Goal: Transaction & Acquisition: Purchase product/service

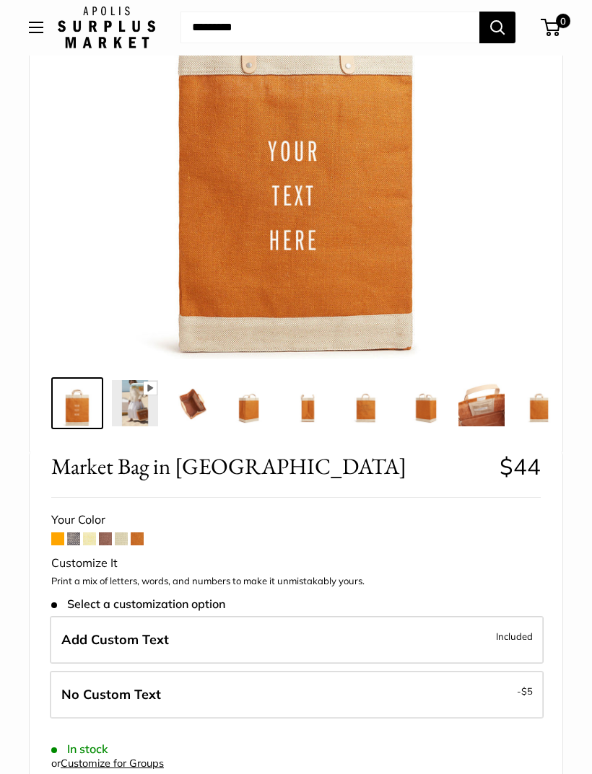
scroll to position [235, 0]
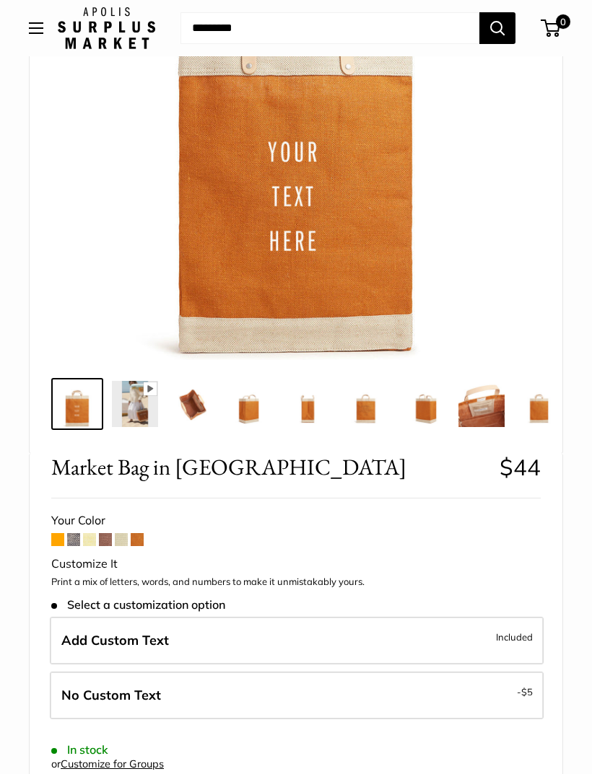
click at [144, 536] on span at bounding box center [137, 539] width 13 height 13
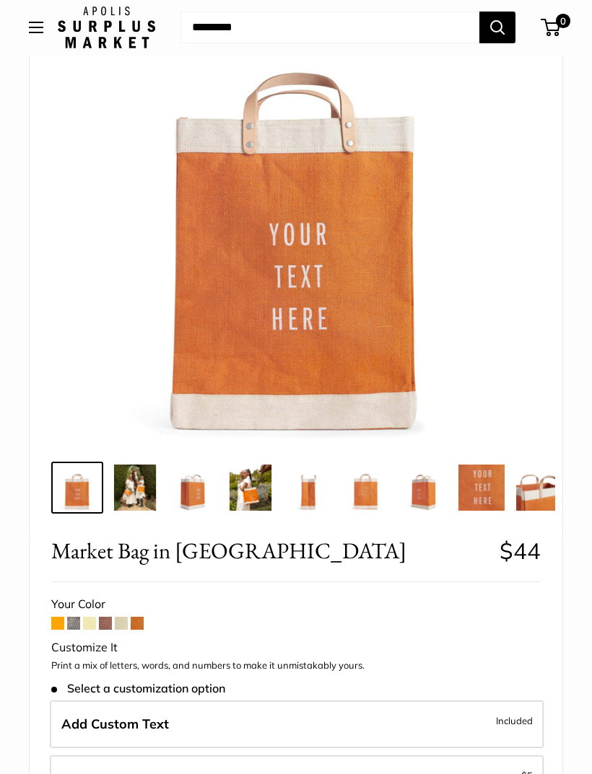
scroll to position [152, 0]
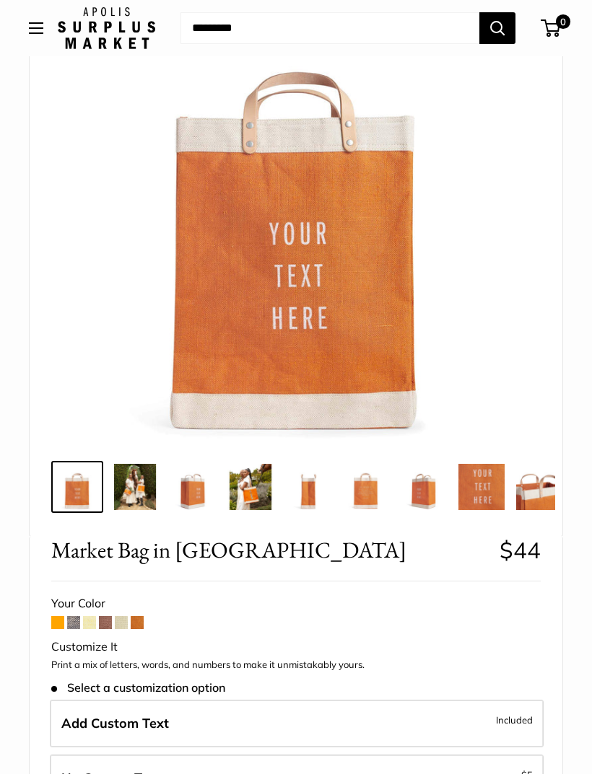
click at [55, 622] on span at bounding box center [57, 622] width 13 height 13
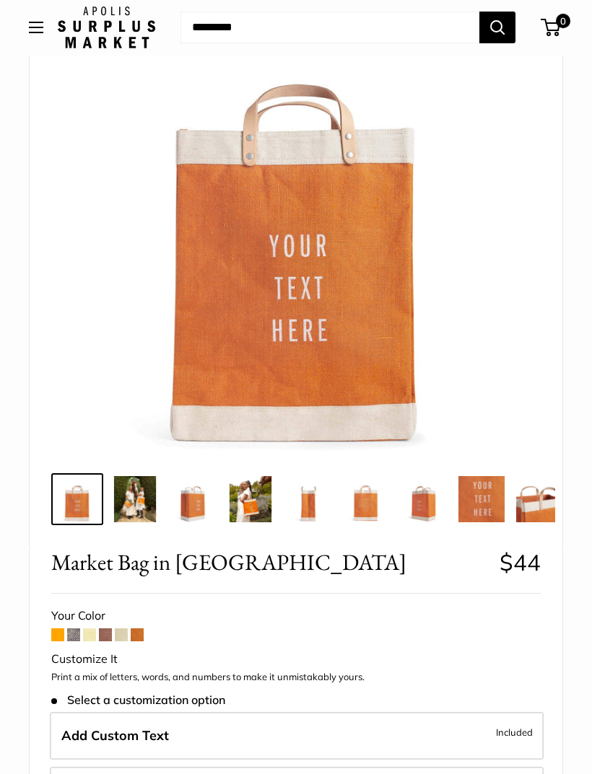
scroll to position [140, 0]
click at [75, 638] on span at bounding box center [73, 635] width 13 height 13
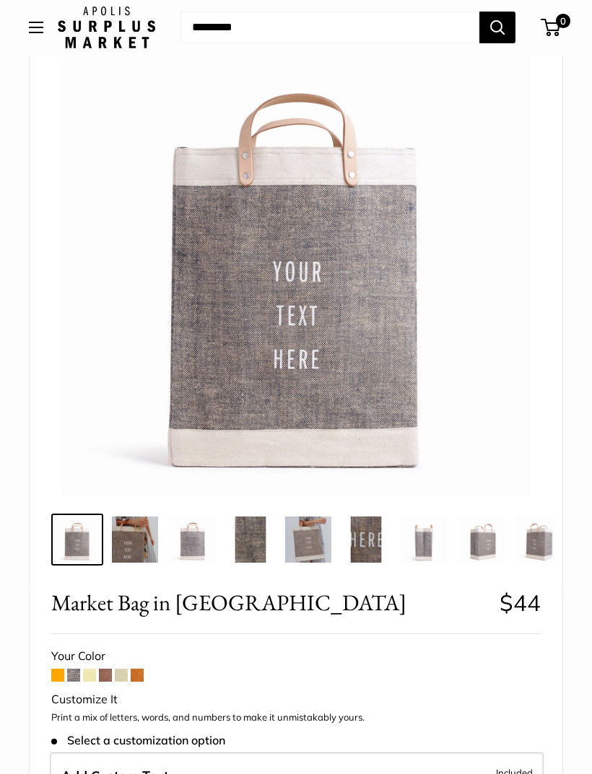
scroll to position [97, 0]
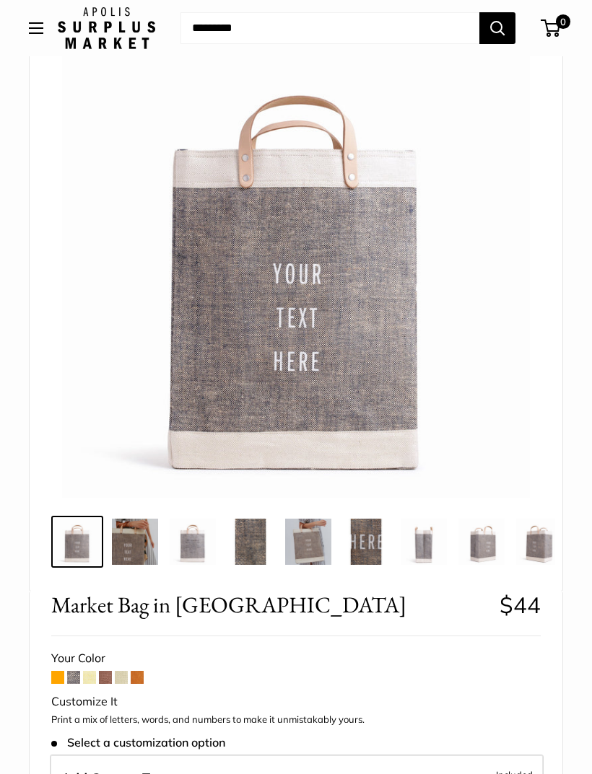
click at [92, 675] on span at bounding box center [89, 677] width 13 height 13
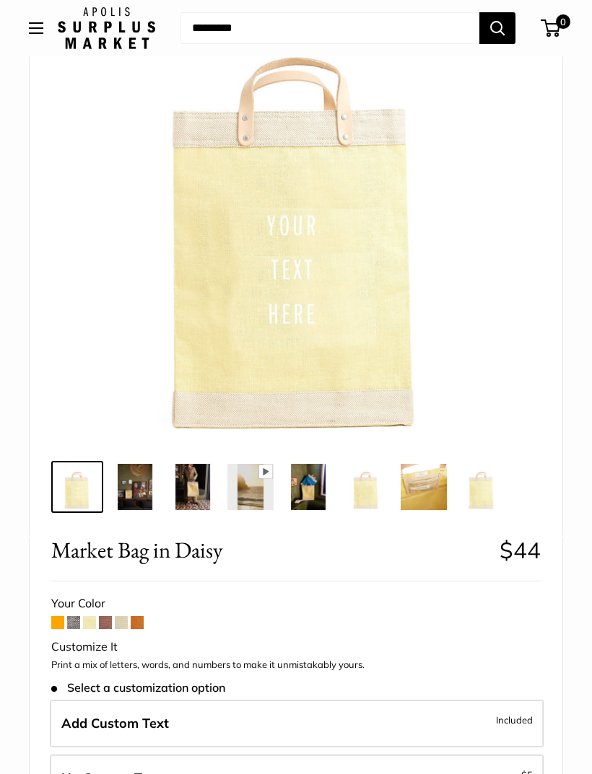
scroll to position [277, 0]
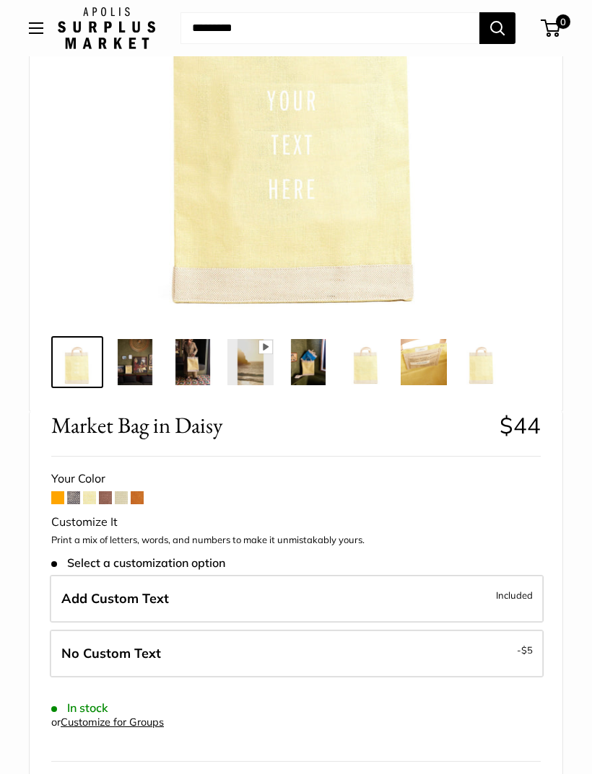
click at [106, 496] on span at bounding box center [105, 498] width 13 height 13
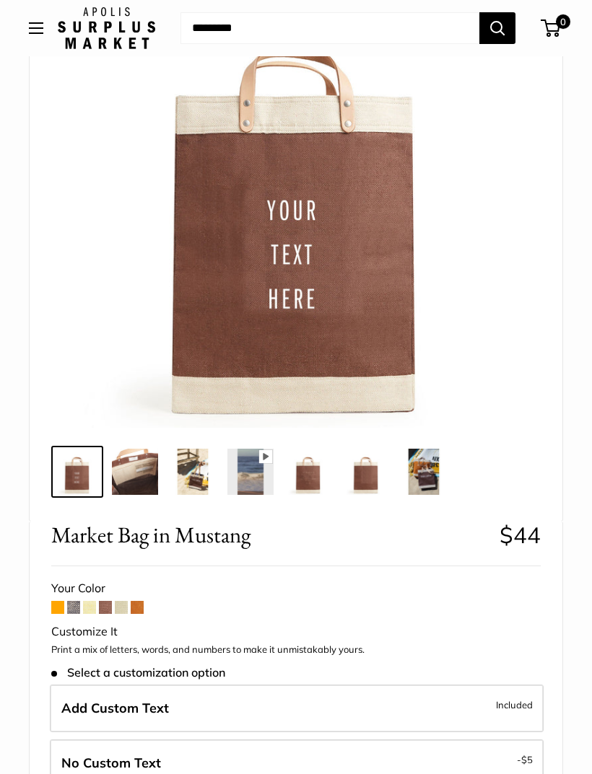
scroll to position [168, 0]
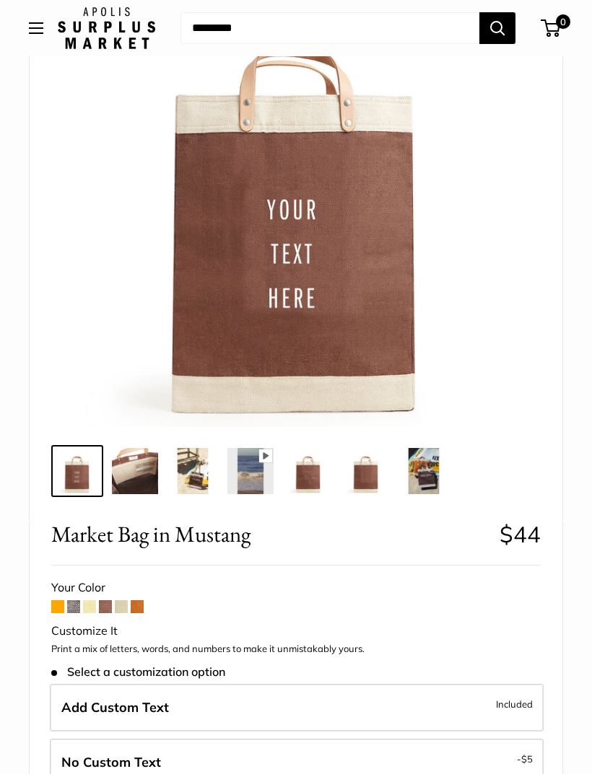
click at [123, 606] on span at bounding box center [121, 607] width 13 height 13
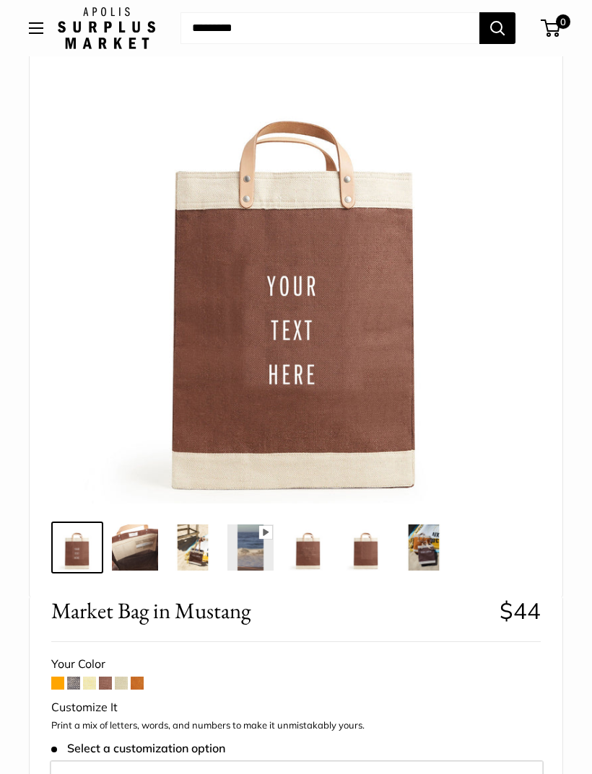
scroll to position [0, 0]
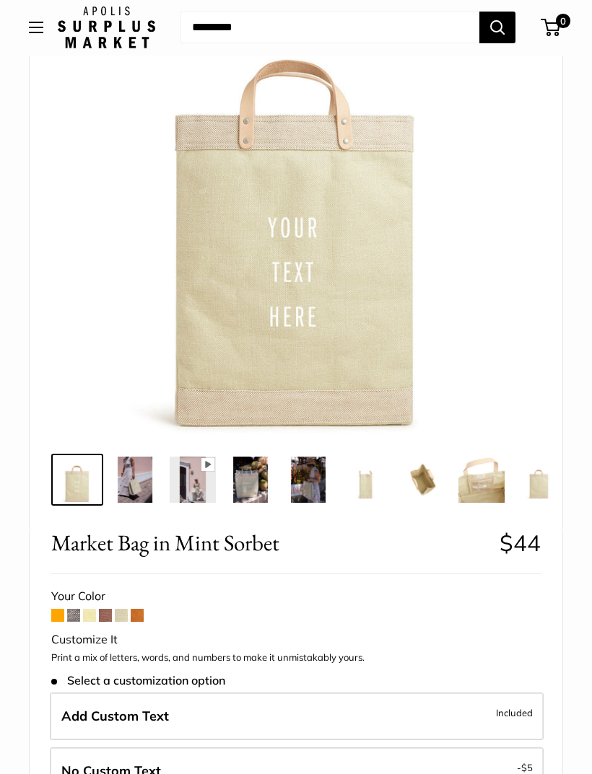
scroll to position [160, 0]
click at [138, 619] on span at bounding box center [137, 615] width 13 height 13
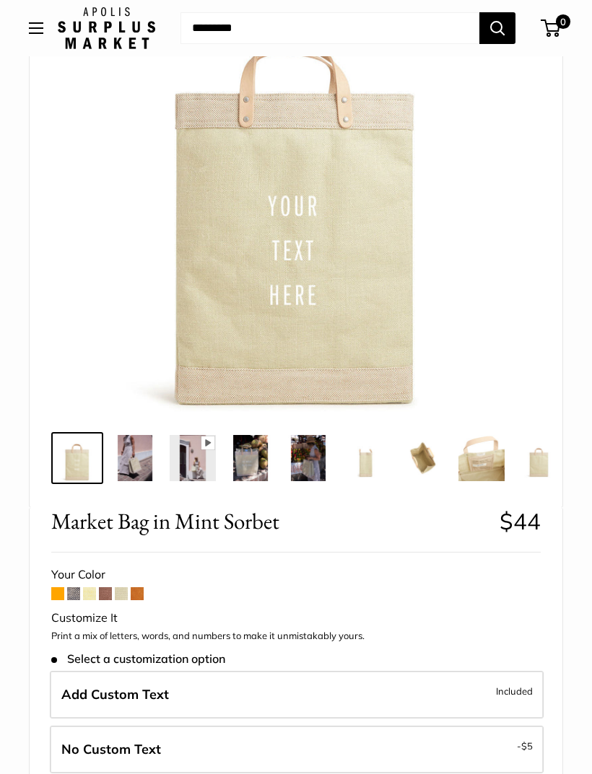
scroll to position [0, 0]
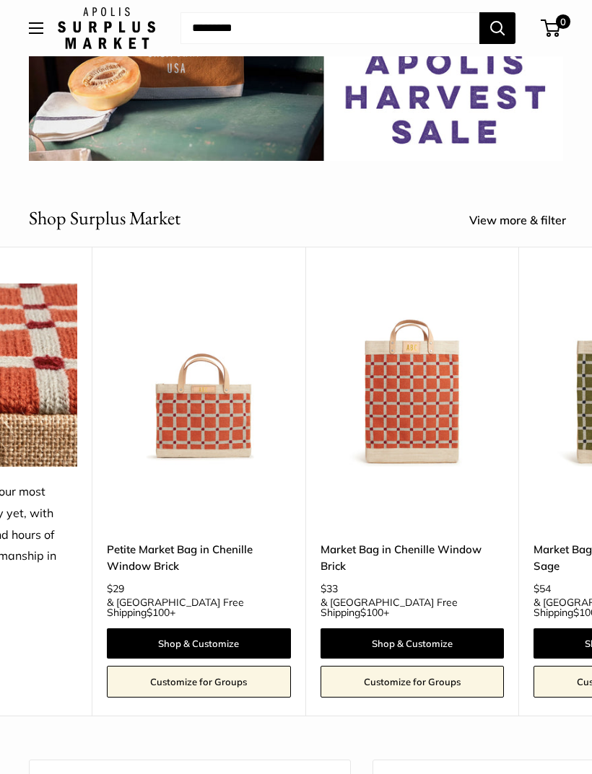
scroll to position [0, 3775]
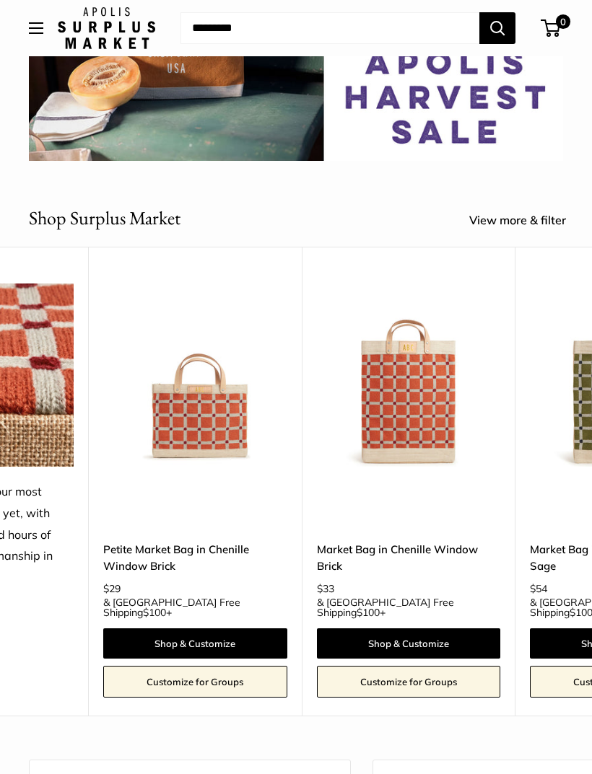
click at [407, 541] on link "Market Bag in Chenille Window Brick" at bounding box center [408, 558] width 183 height 34
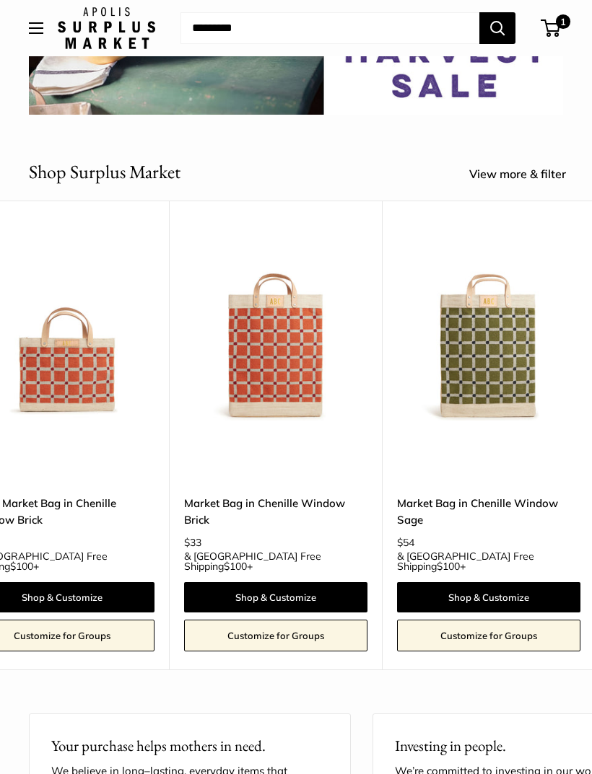
scroll to position [0, 3920]
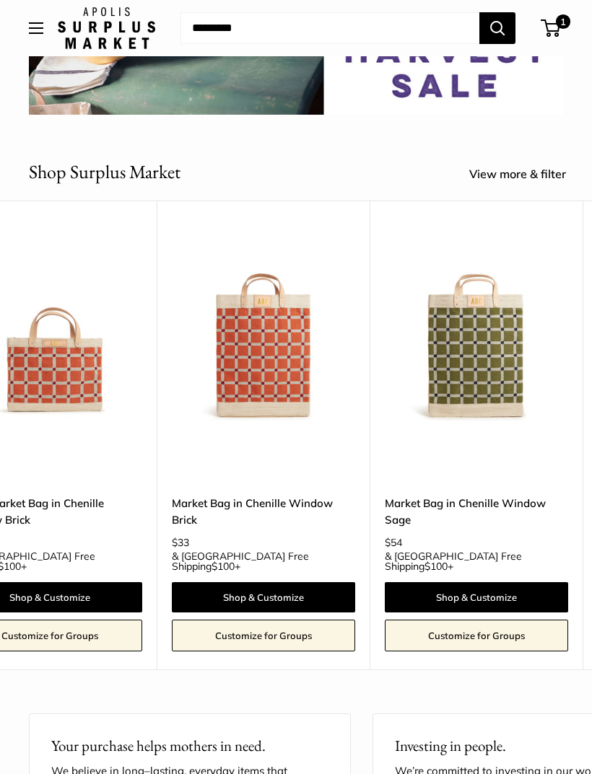
click at [279, 582] on link "Shop & Customize" at bounding box center [263, 597] width 183 height 30
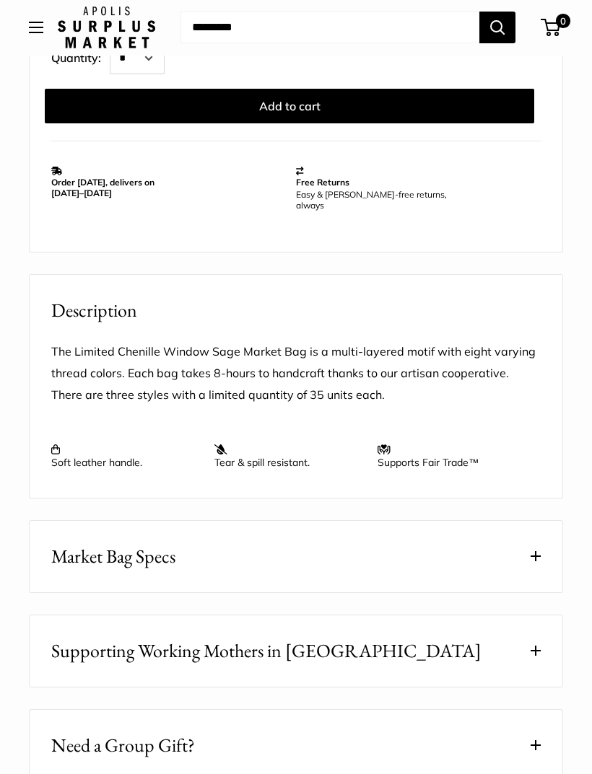
scroll to position [1065, 0]
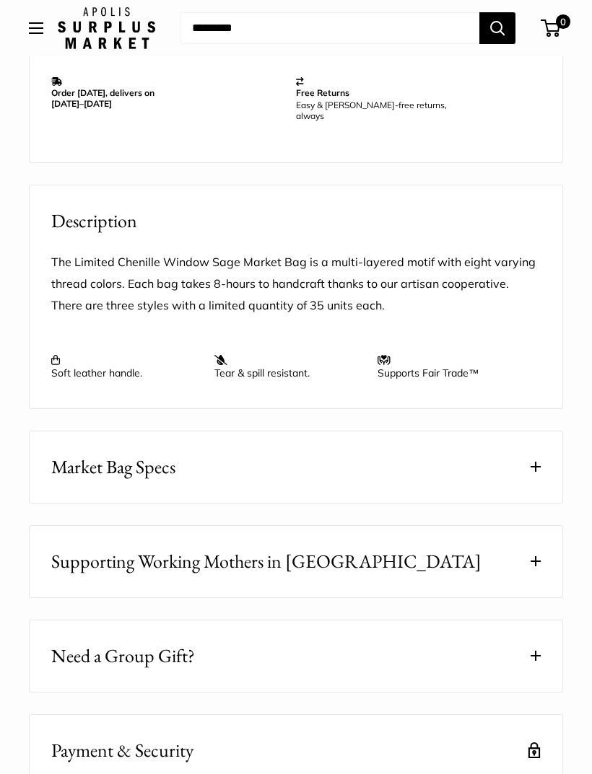
click at [267, 477] on button "Market Bag Specs" at bounding box center [296, 467] width 533 height 71
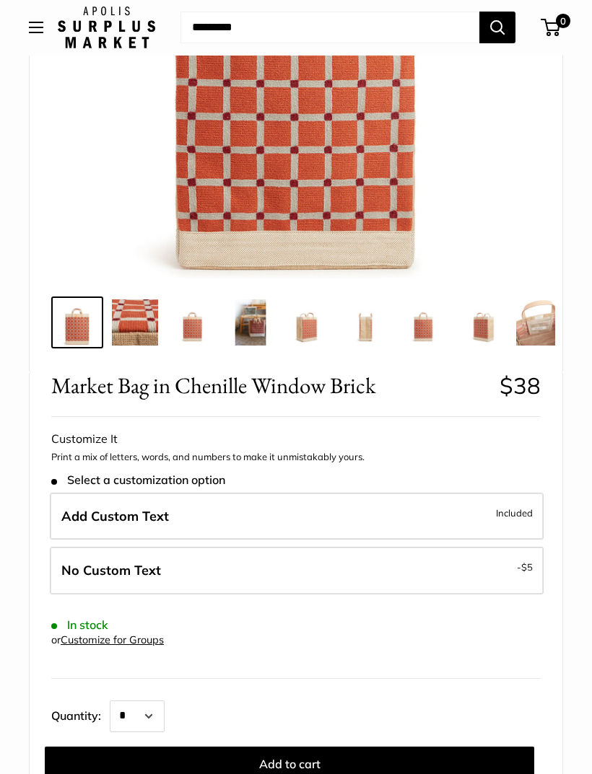
scroll to position [317, 0]
click at [300, 510] on label "Add Custom Text Included" at bounding box center [297, 517] width 494 height 48
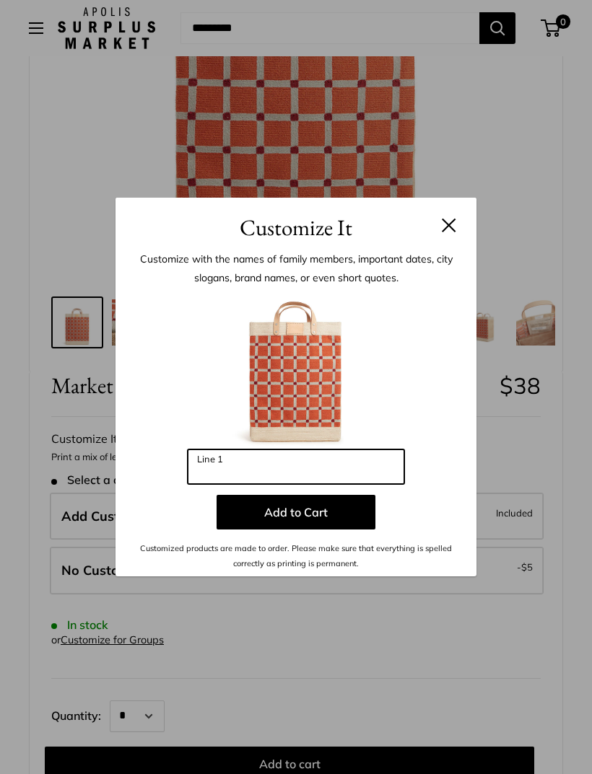
click at [241, 484] on input "Line 1" at bounding box center [296, 467] width 217 height 35
type input "***"
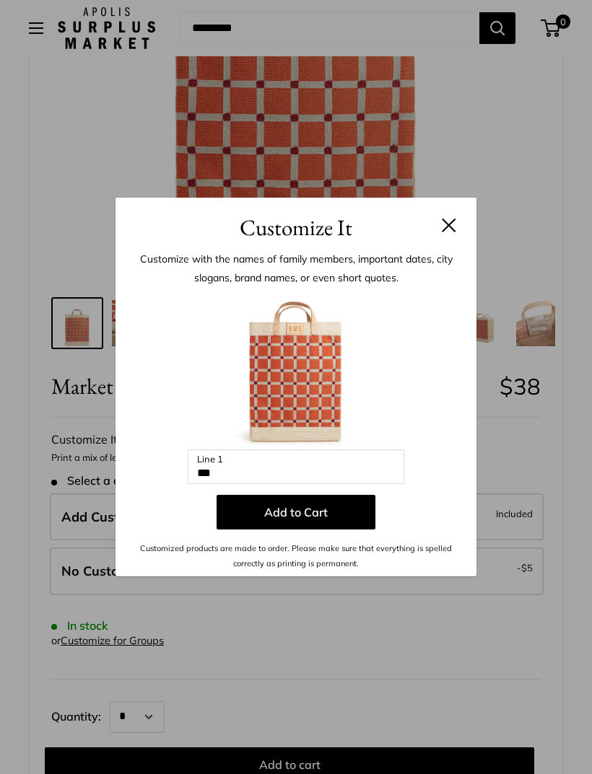
click at [331, 530] on button "Add to Cart" at bounding box center [296, 512] width 159 height 35
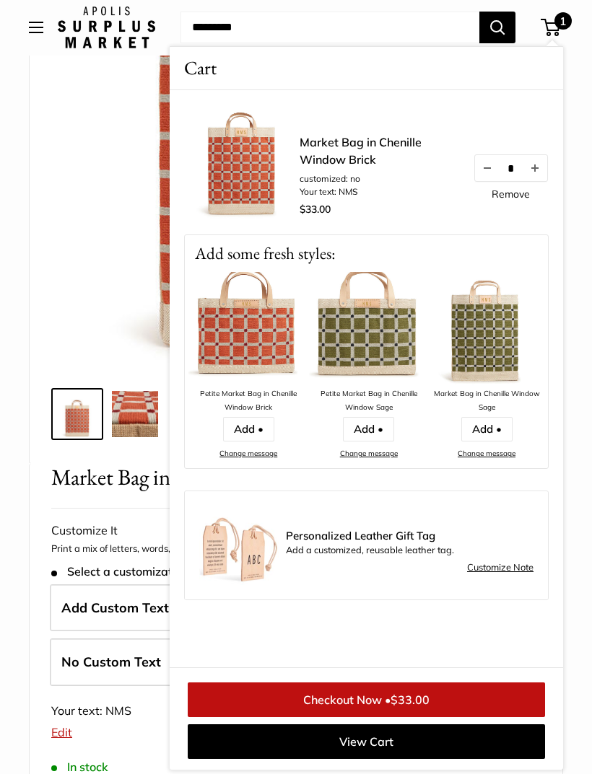
scroll to position [224, 0]
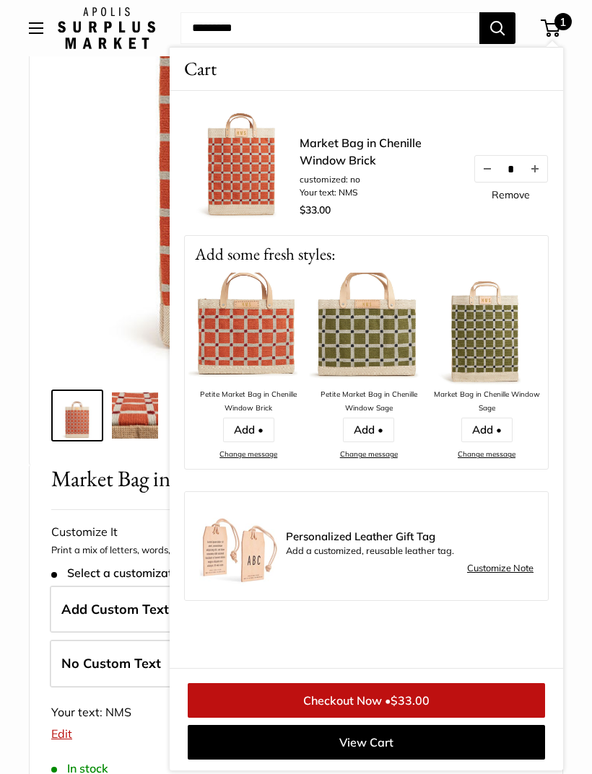
click at [496, 429] on link "Add •" at bounding box center [486, 430] width 51 height 25
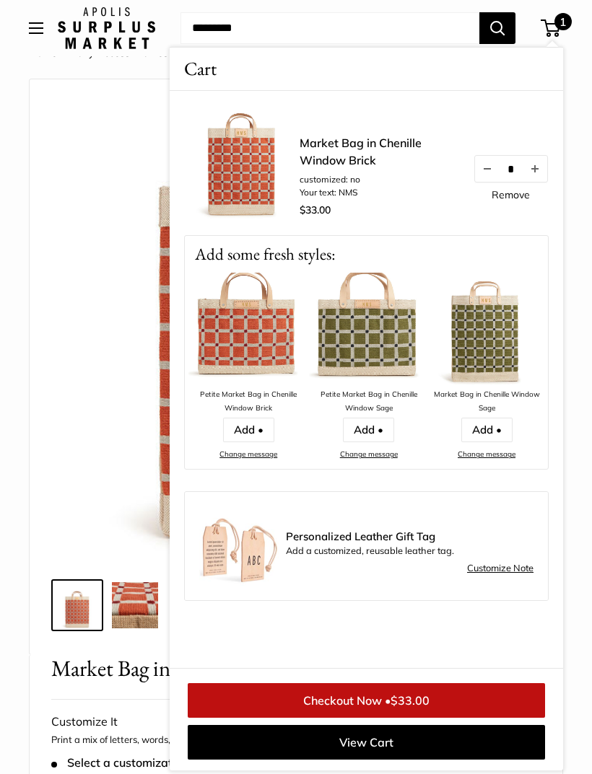
scroll to position [35, 0]
click at [495, 337] on img at bounding box center [486, 330] width 115 height 115
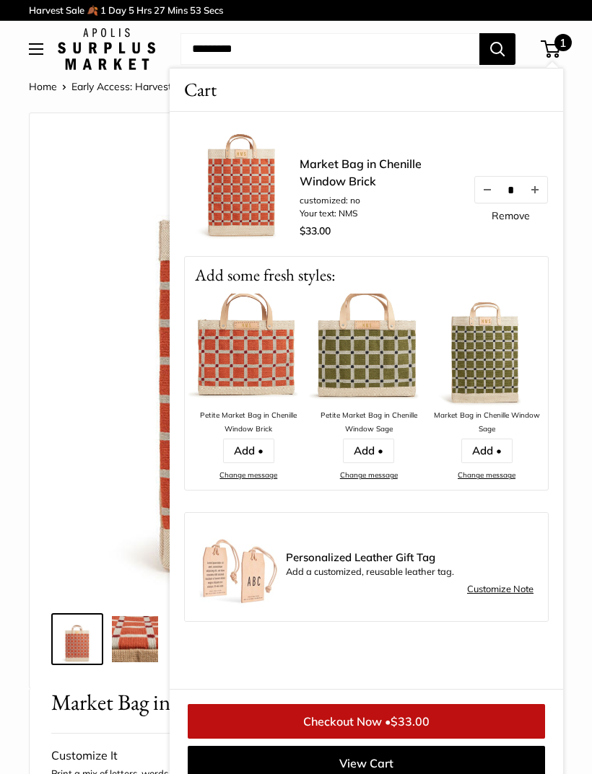
click at [490, 376] on img at bounding box center [486, 351] width 115 height 115
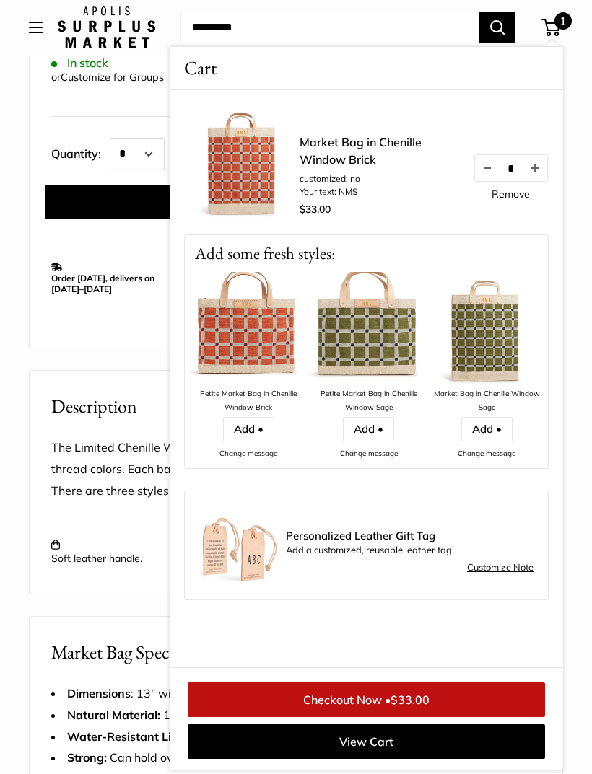
scroll to position [930, 0]
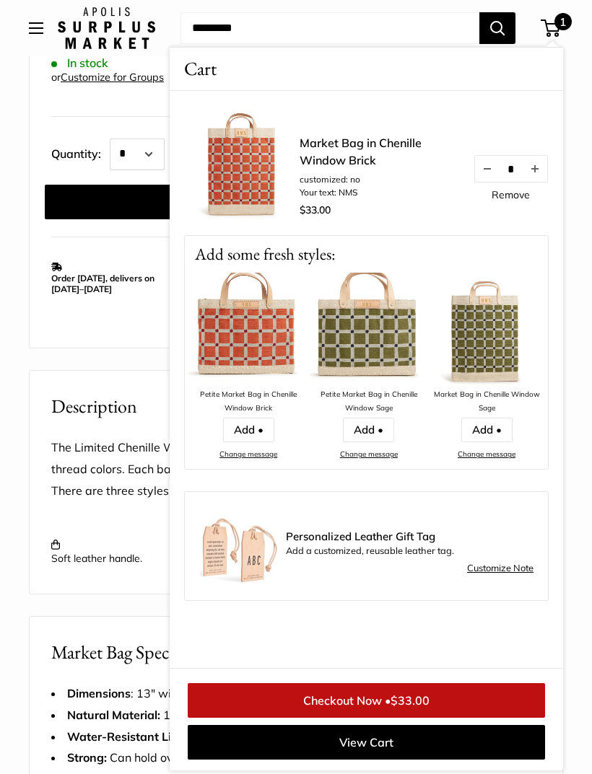
click at [399, 760] on link "View Cart" at bounding box center [366, 742] width 357 height 35
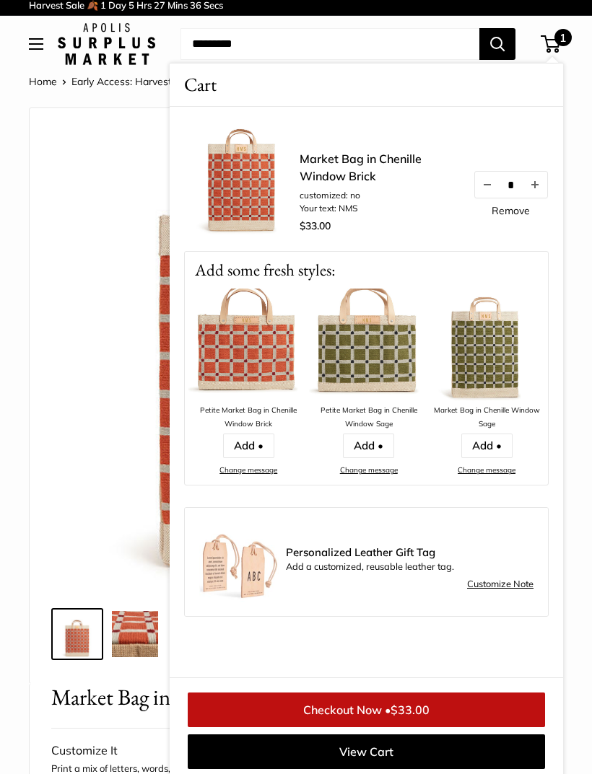
scroll to position [270, 0]
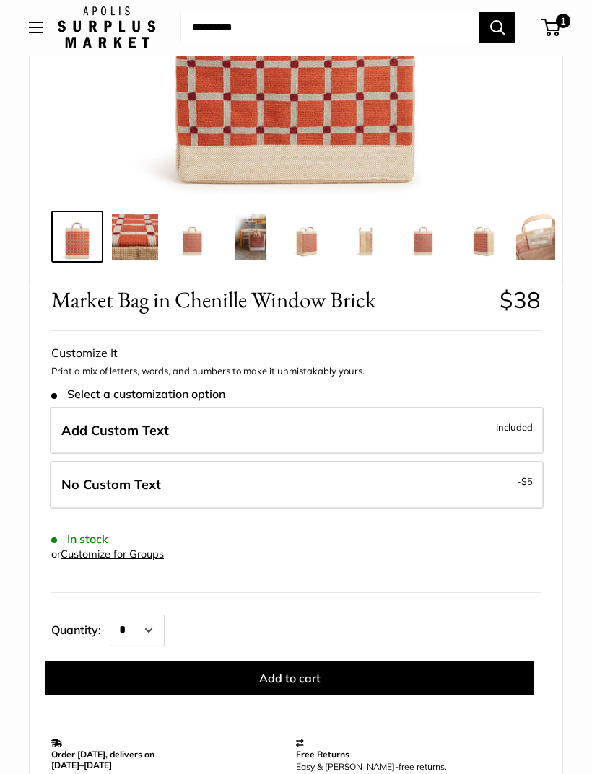
scroll to position [403, 0]
click at [502, 427] on span "Included" at bounding box center [514, 427] width 37 height 17
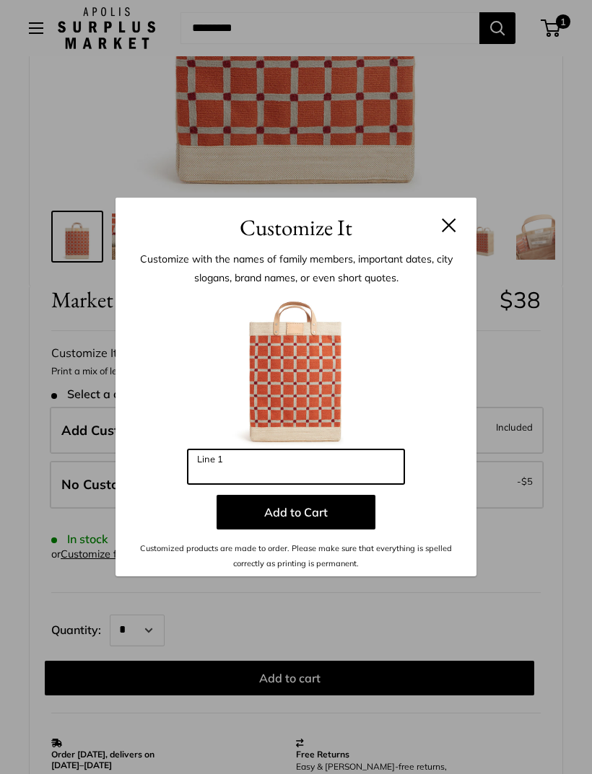
click at [267, 484] on input "Line 1" at bounding box center [296, 467] width 217 height 35
type input "***"
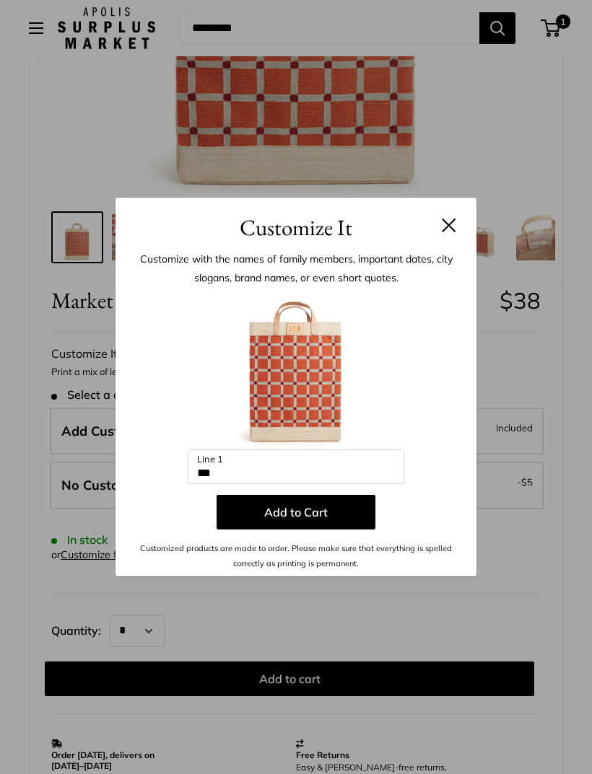
click at [336, 530] on button "Add to Cart" at bounding box center [296, 512] width 159 height 35
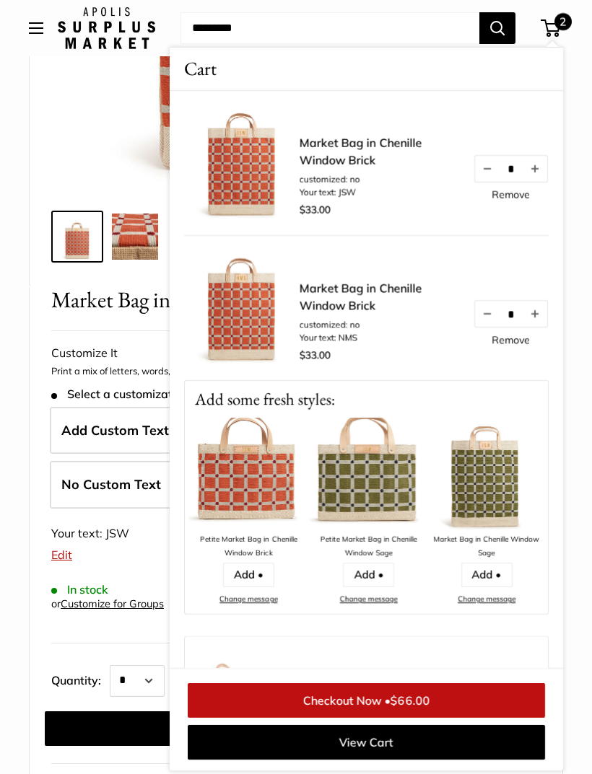
click at [426, 708] on span "$66.00" at bounding box center [409, 701] width 39 height 14
